Goal: Information Seeking & Learning: Learn about a topic

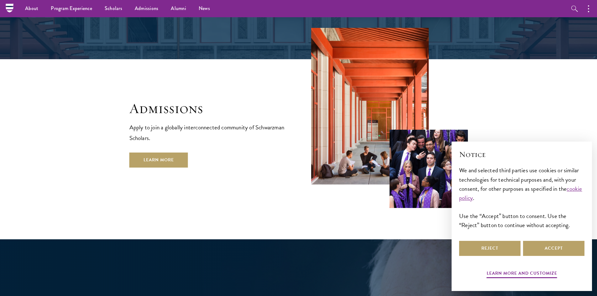
scroll to position [1097, 0]
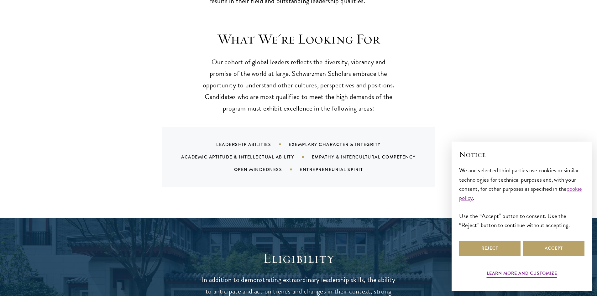
scroll to position [877, 0]
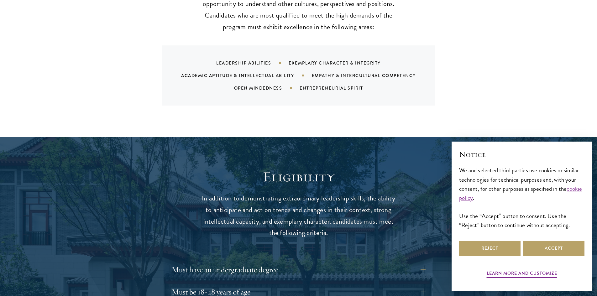
drag, startPoint x: 270, startPoint y: 122, endPoint x: 311, endPoint y: 157, distance: 54.2
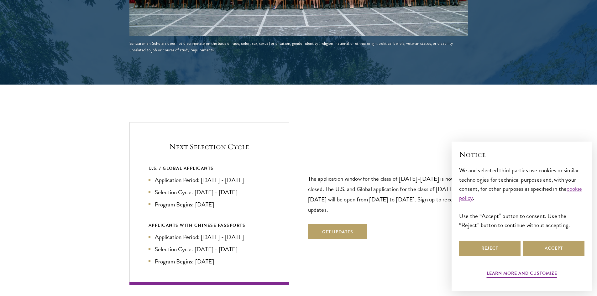
scroll to position [1504, 0]
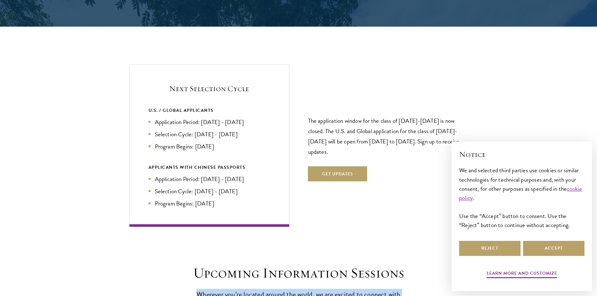
drag, startPoint x: 225, startPoint y: 99, endPoint x: 152, endPoint y: 76, distance: 76.9
click at [152, 264] on div "Upcoming Information Sessions Wherever you’re located around the world, we are …" at bounding box center [298, 299] width 451 height 71
drag, startPoint x: 152, startPoint y: 76, endPoint x: 293, endPoint y: 118, distance: 147.0
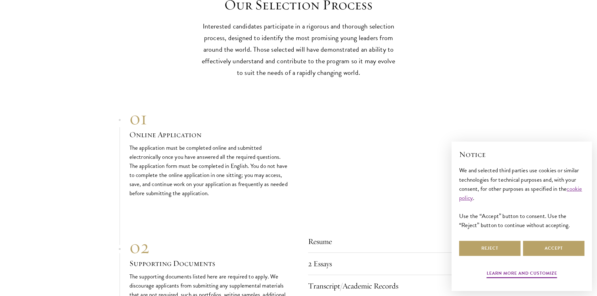
scroll to position [2068, 0]
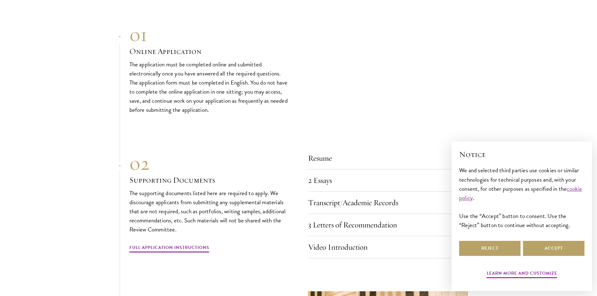
drag, startPoint x: 233, startPoint y: 107, endPoint x: 219, endPoint y: 103, distance: 14.1
drag, startPoint x: 254, startPoint y: 128, endPoint x: 207, endPoint y: 117, distance: 47.5
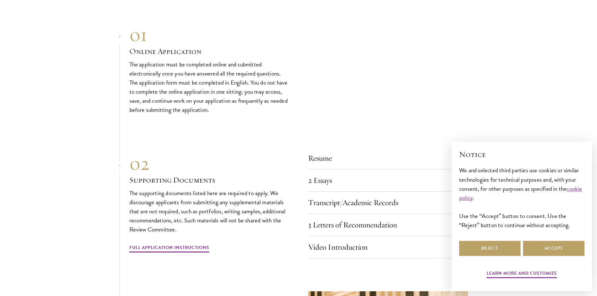
drag, startPoint x: 207, startPoint y: 117, endPoint x: 287, endPoint y: 148, distance: 84.9
